Goal: Find specific page/section: Find specific page/section

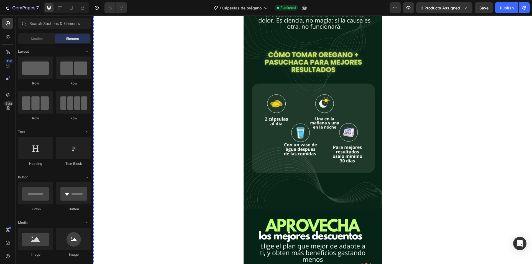
scroll to position [138, 0]
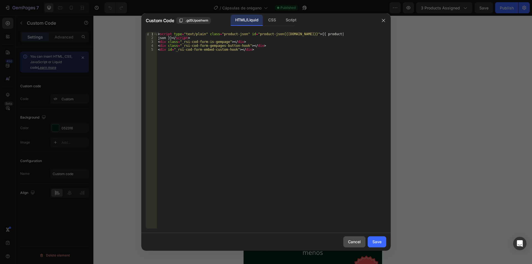
click at [354, 241] on div "Cancel" at bounding box center [354, 242] width 13 height 6
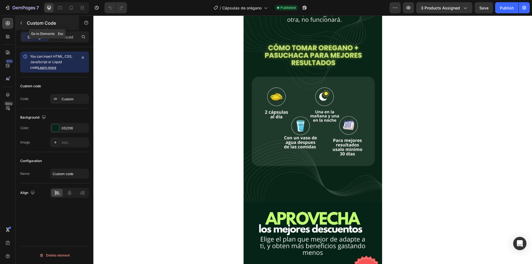
click at [20, 20] on button "button" at bounding box center [21, 23] width 9 height 9
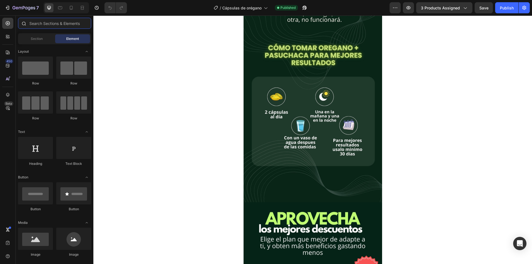
click at [40, 25] on input "text" at bounding box center [54, 23] width 73 height 11
click at [9, 36] on icon at bounding box center [9, 36] width 2 height 2
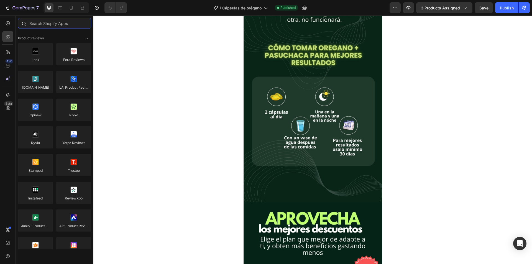
click at [53, 23] on input "text" at bounding box center [54, 23] width 73 height 11
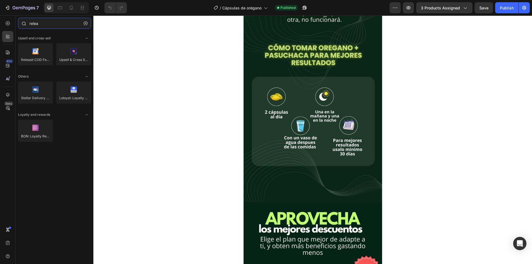
type input "relea"
